Goal: Check status: Check status

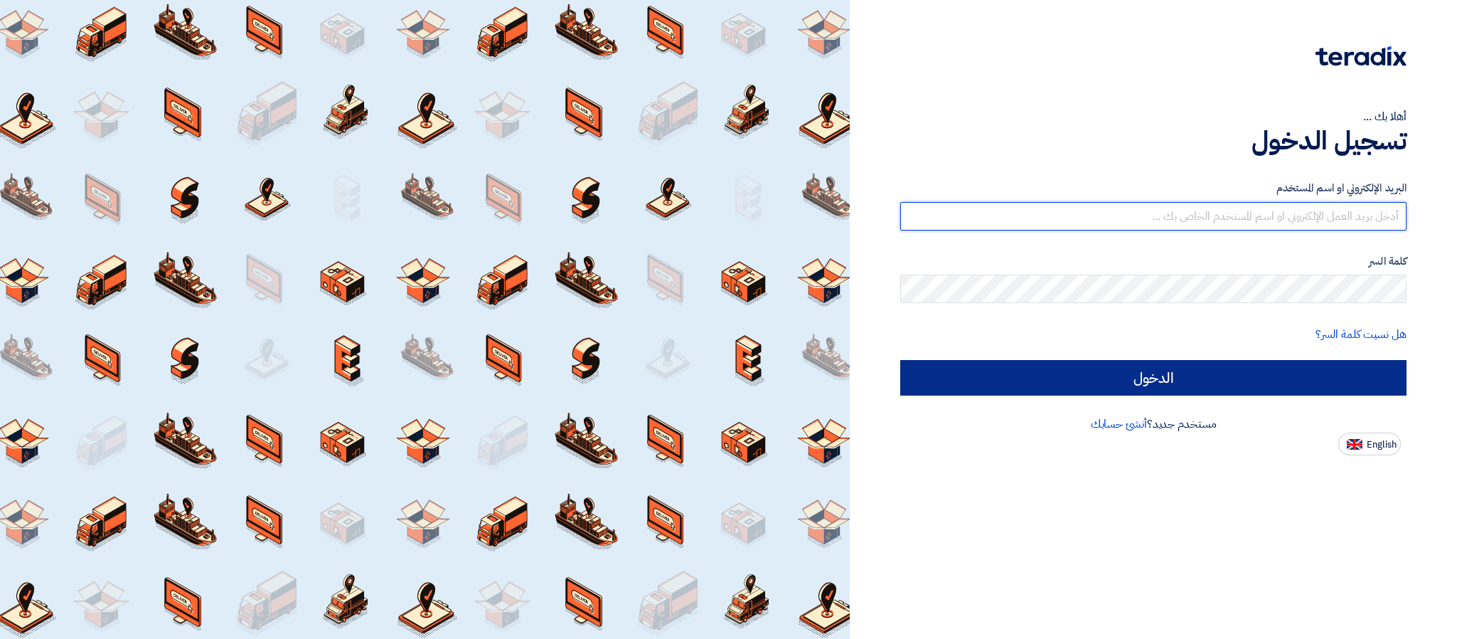
type input "[EMAIL_ADDRESS][DOMAIN_NAME]"
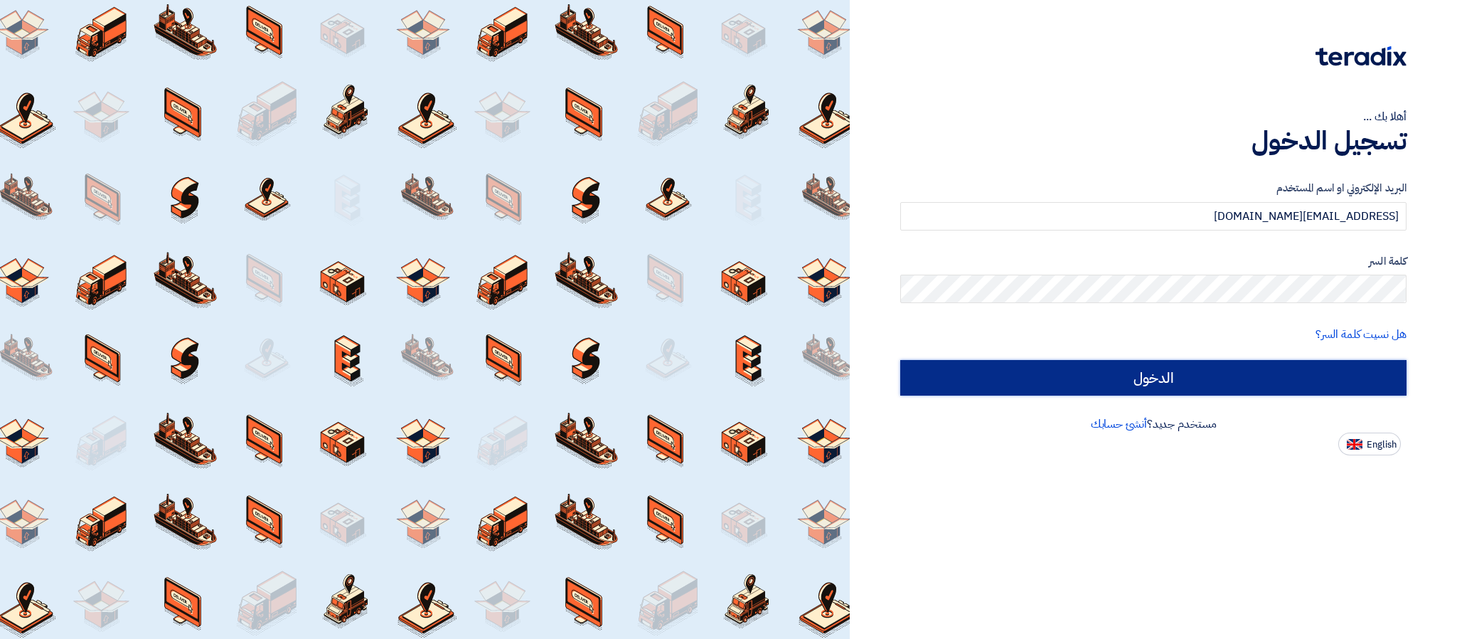
click at [1037, 375] on input "الدخول" at bounding box center [1153, 378] width 506 height 36
type input "Sign in"
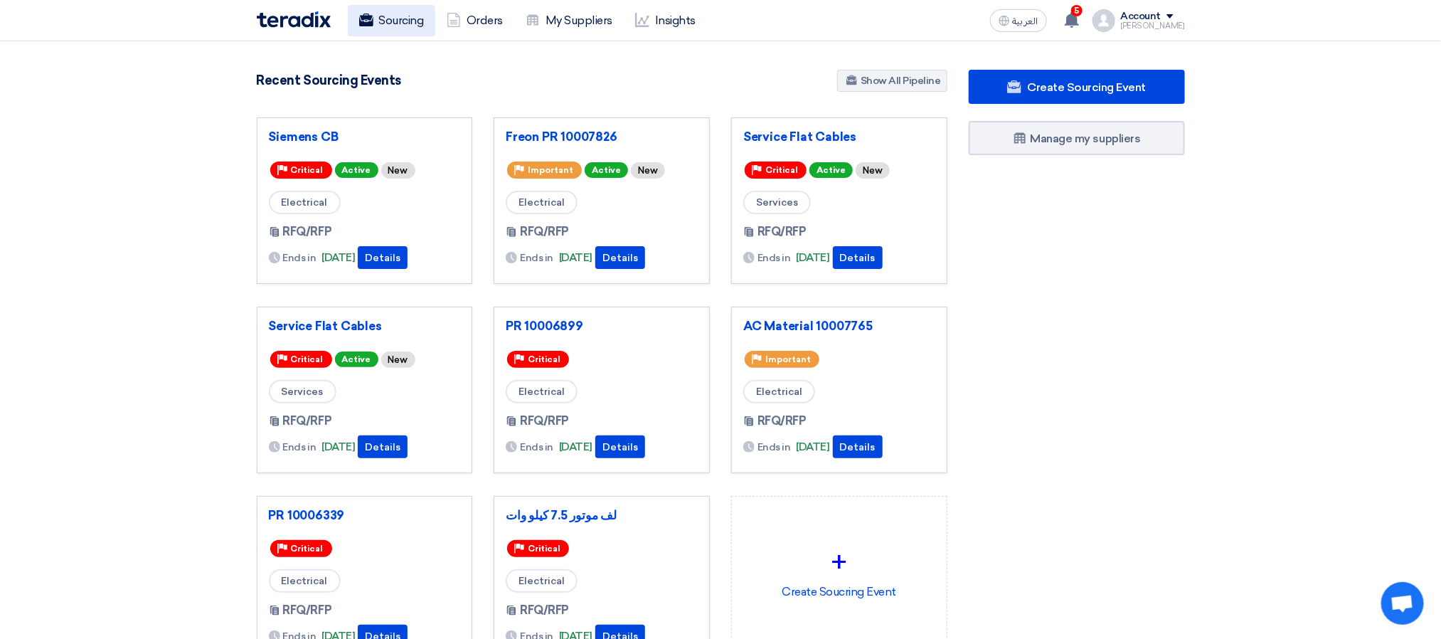
click at [399, 20] on link "Sourcing" at bounding box center [391, 20] width 87 height 31
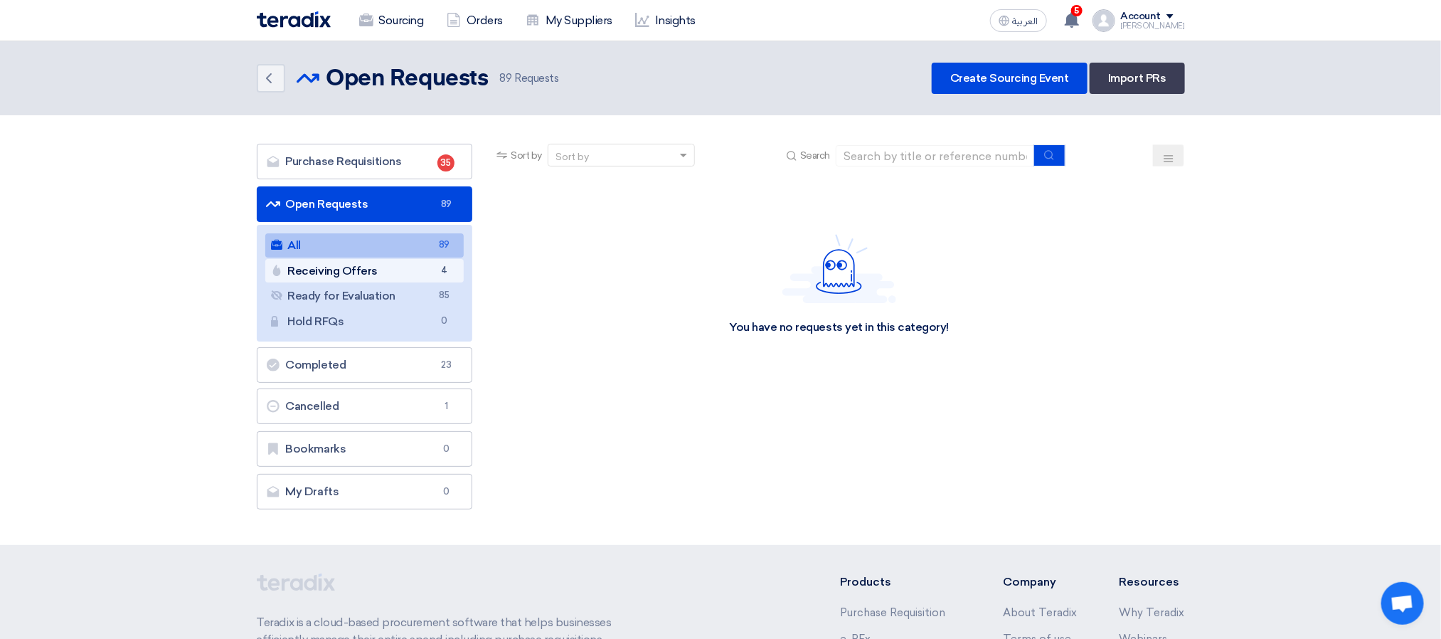
click at [378, 275] on link "Receiving Offers Receiving Offers 4" at bounding box center [364, 271] width 199 height 24
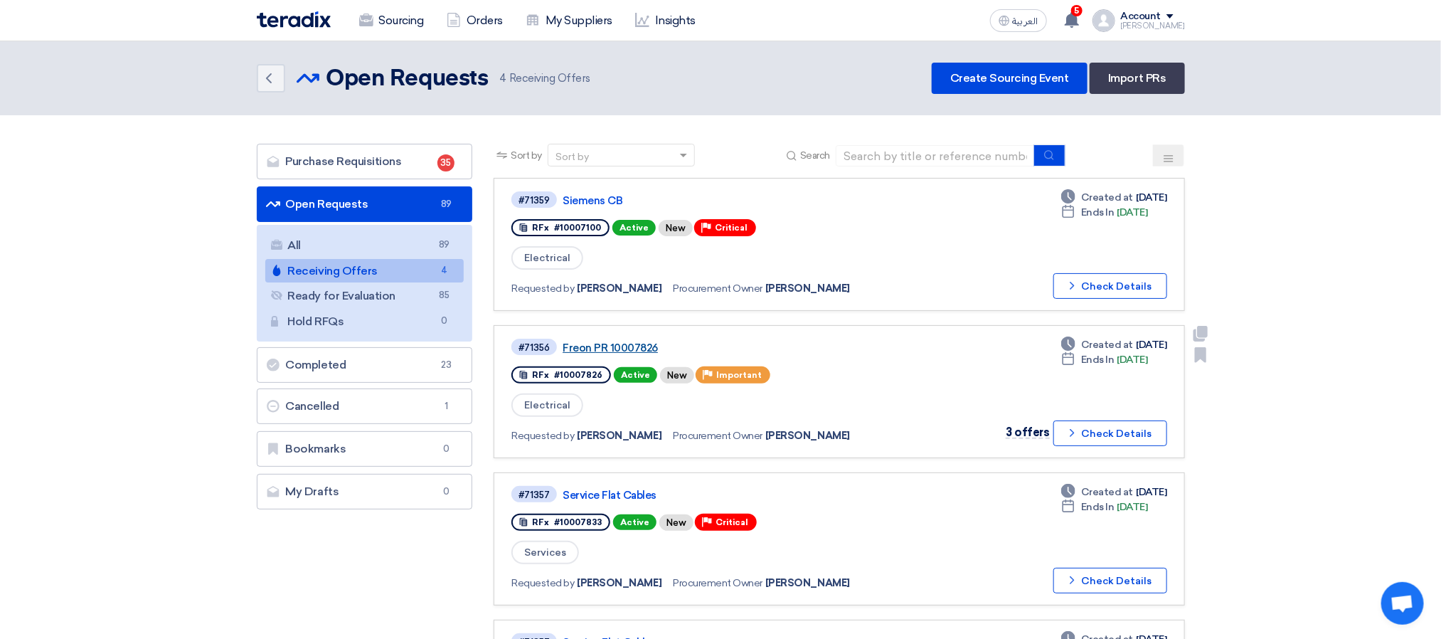
click at [630, 344] on link "Freon PR 10007826" at bounding box center [740, 347] width 356 height 13
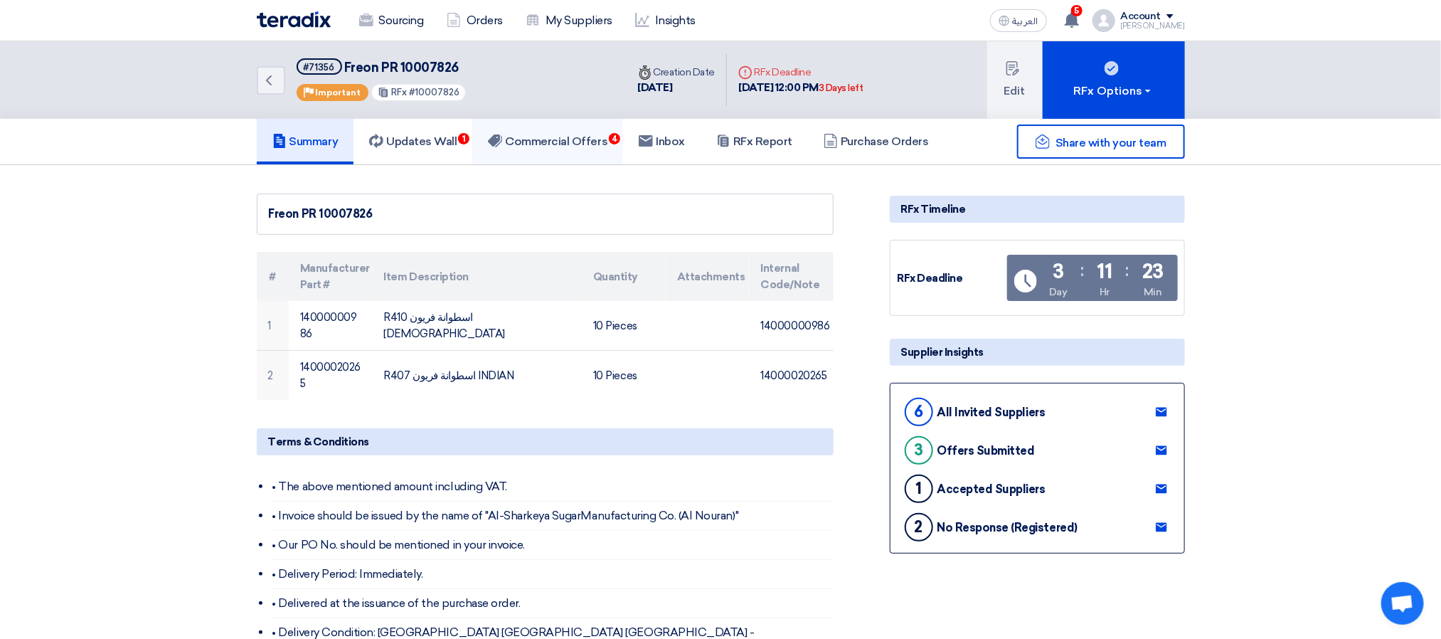
click at [570, 137] on h5 "Commercial Offers 4" at bounding box center [547, 141] width 119 height 14
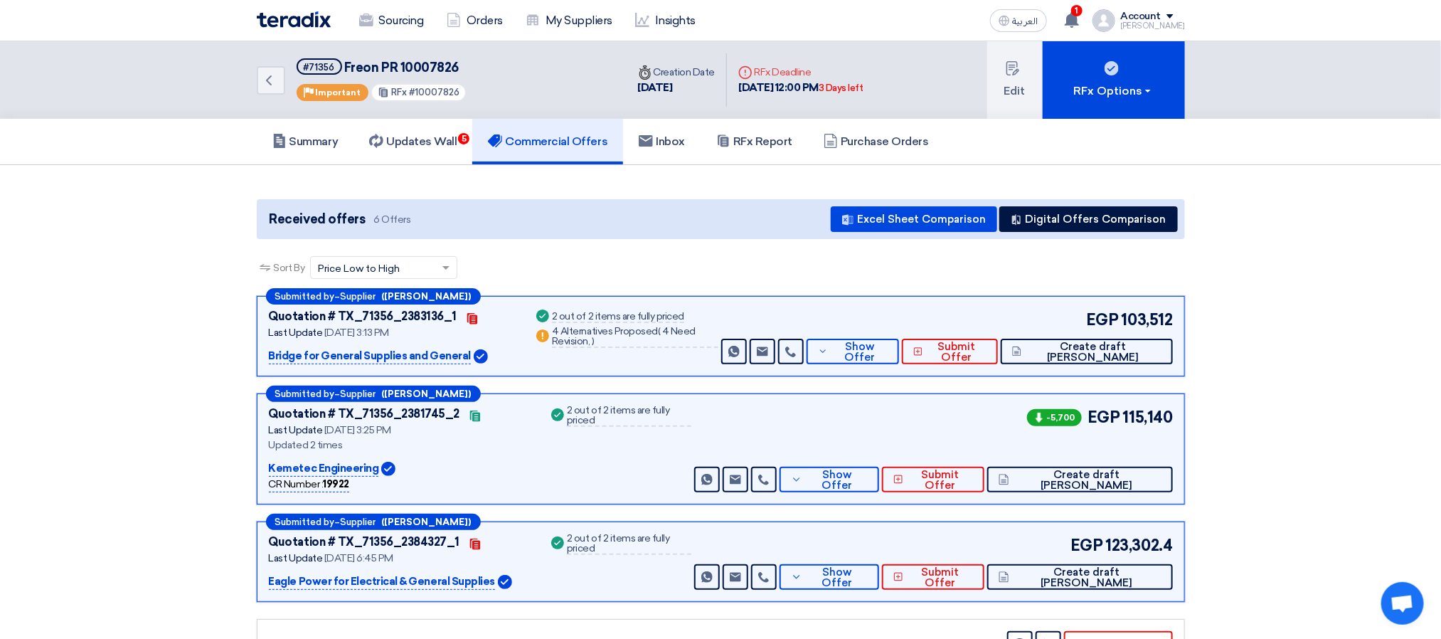
click at [600, 256] on div "Sort By Sort by × Price Low to High ×" at bounding box center [721, 276] width 928 height 40
click at [627, 224] on div "Received offers 6 Offers Excel Sheet Comparison Digital Offers Comparison" at bounding box center [721, 219] width 928 height 40
click at [887, 355] on span "Show Offer" at bounding box center [859, 351] width 56 height 21
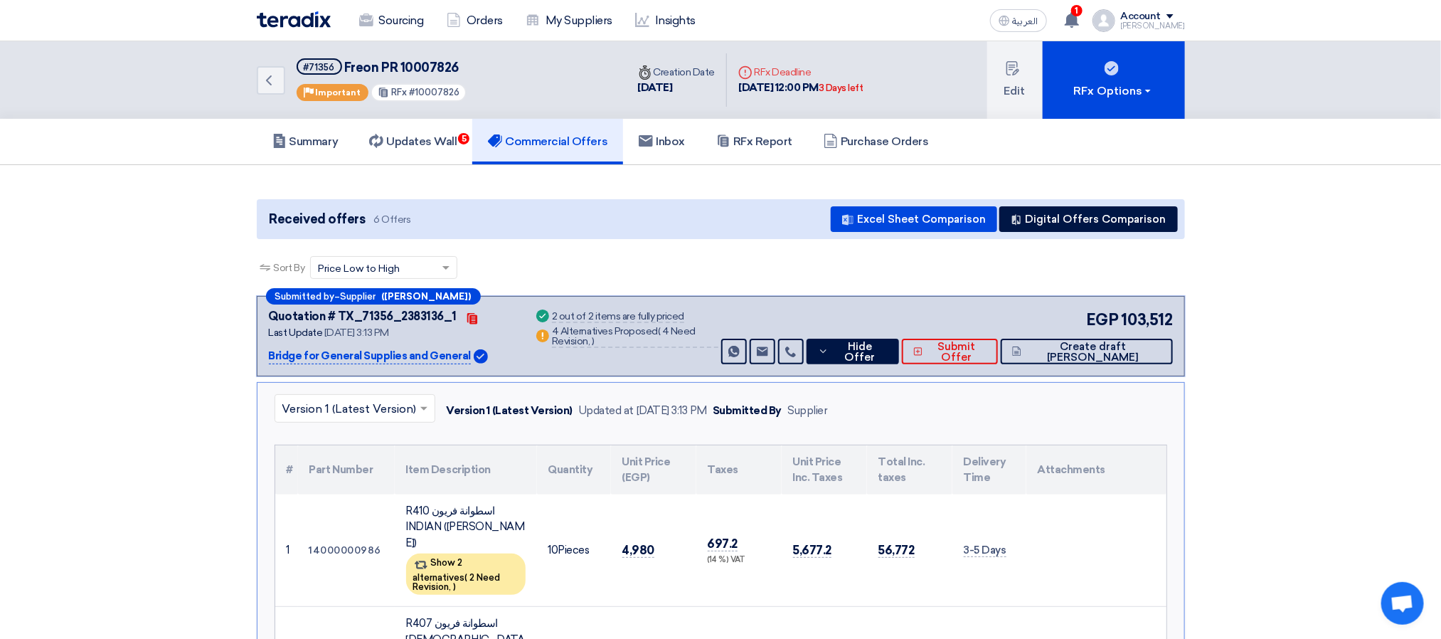
click at [559, 137] on h5 "Commercial Offers" at bounding box center [547, 141] width 119 height 14
click at [410, 137] on h5 "Updates Wall 5" at bounding box center [412, 141] width 87 height 14
